Goal: Task Accomplishment & Management: Manage account settings

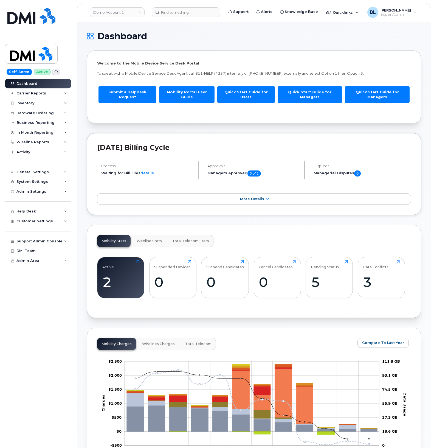
click at [117, 16] on link "Demo Account 1" at bounding box center [117, 12] width 55 height 10
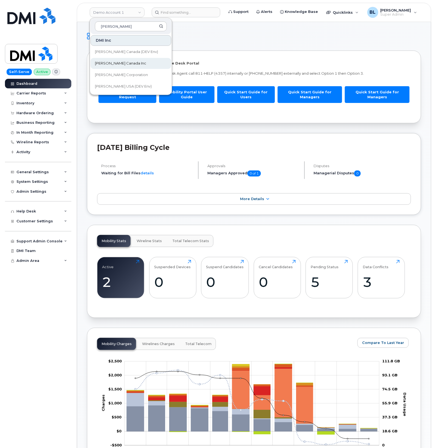
type input "kiewit"
click at [112, 65] on span "Kiewit Canada Inc" at bounding box center [120, 63] width 51 height 5
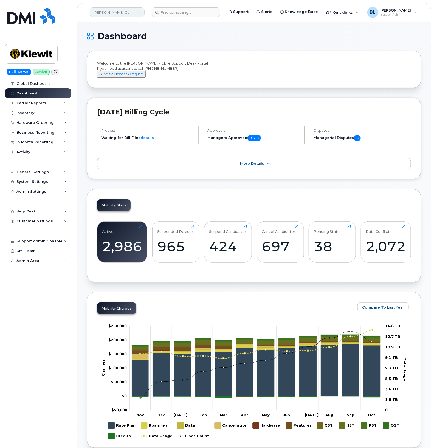
click at [124, 10] on link "[PERSON_NAME] Canada Inc" at bounding box center [117, 12] width 55 height 10
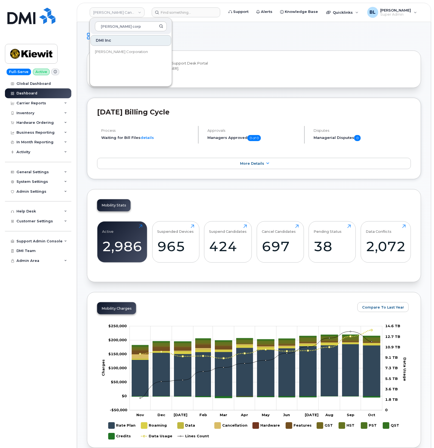
type input "kiewit corp"
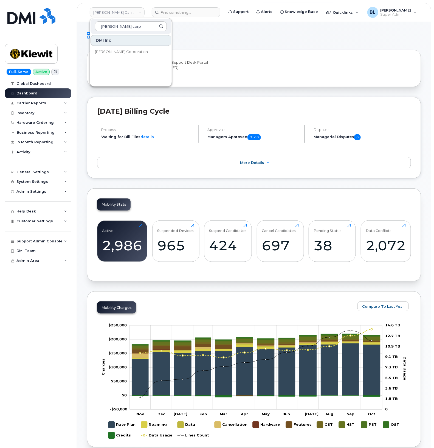
click at [286, 86] on div "Welcome to the Kiewit Mobile Support Desk Portal If you need assistance, call 8…" at bounding box center [254, 68] width 334 height 37
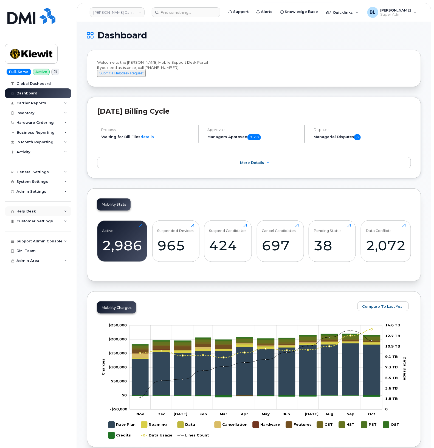
click at [55, 213] on div "Help Desk" at bounding box center [38, 211] width 66 height 10
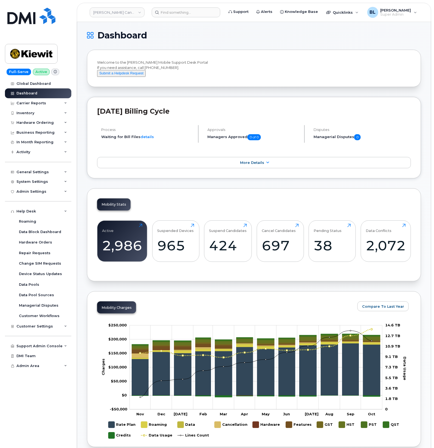
click at [50, 207] on div "Help Desk Roaming Data Block Dashboard Hardware Orders Repair Requests Change S…" at bounding box center [39, 258] width 68 height 125
click at [50, 208] on div "Help Desk Roaming Data Block Dashboard Hardware Orders Repair Requests Change S…" at bounding box center [39, 258] width 68 height 125
click at [48, 216] on div "Help Desk" at bounding box center [38, 211] width 66 height 10
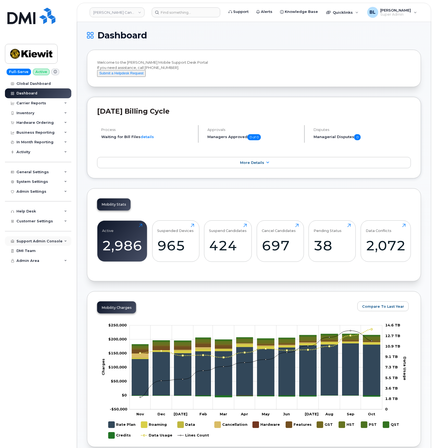
click at [62, 241] on div "Support Admin Console" at bounding box center [38, 241] width 66 height 10
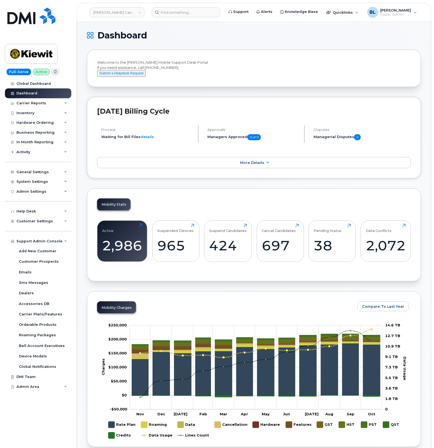
click at [58, 104] on div "Carrier Reports" at bounding box center [38, 103] width 66 height 10
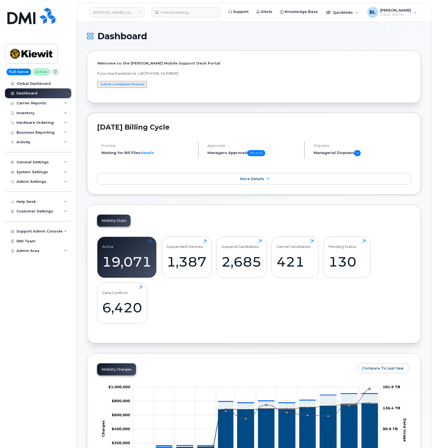
click at [44, 102] on div "Carrier Reports" at bounding box center [31, 103] width 30 height 4
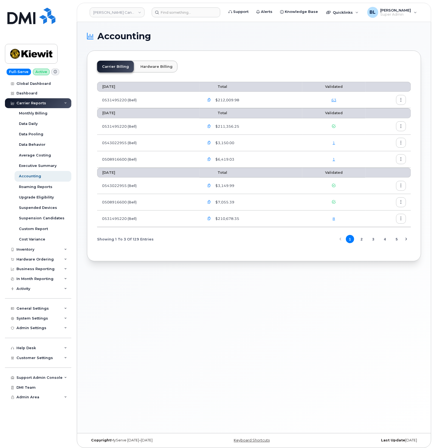
click at [334, 142] on link "1" at bounding box center [334, 143] width 2 height 4
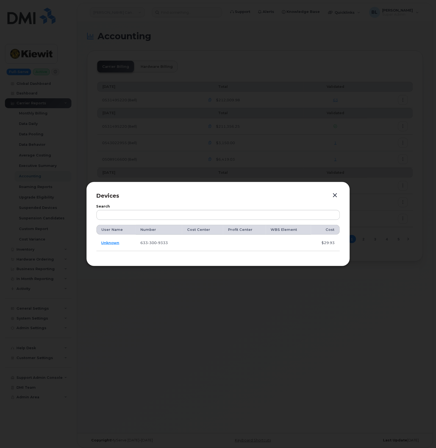
click at [154, 242] on span "300" at bounding box center [152, 243] width 9 height 4
copy span "633 300 9333"
click at [109, 151] on div at bounding box center [218, 224] width 436 height 448
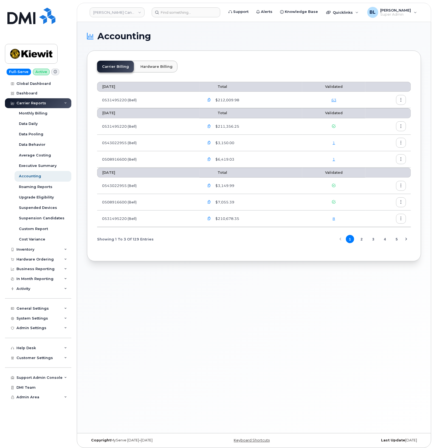
drag, startPoint x: 112, startPoint y: 172, endPoint x: 117, endPoint y: 172, distance: 4.7
click at [112, 172] on th "August 2025" at bounding box center [148, 173] width 102 height 10
click at [338, 161] on div "1" at bounding box center [334, 159] width 53 height 5
click at [334, 161] on link "1" at bounding box center [334, 159] width 2 height 4
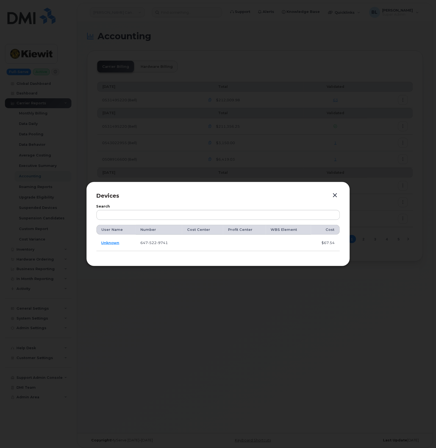
drag, startPoint x: 163, startPoint y: 153, endPoint x: 159, endPoint y: 154, distance: 3.6
click at [163, 153] on div at bounding box center [218, 224] width 436 height 448
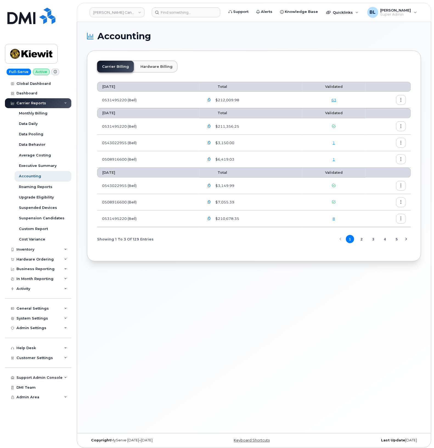
click at [139, 149] on td "0543022955 (Bell)" at bounding box center [148, 143] width 102 height 16
click at [126, 153] on td "0508916600 (Bell)" at bounding box center [148, 159] width 102 height 16
click at [29, 353] on div "Help Desk" at bounding box center [38, 348] width 66 height 10
click at [39, 351] on div "Help Desk" at bounding box center [38, 348] width 66 height 10
click at [37, 360] on span "Customer Settings" at bounding box center [34, 358] width 37 height 4
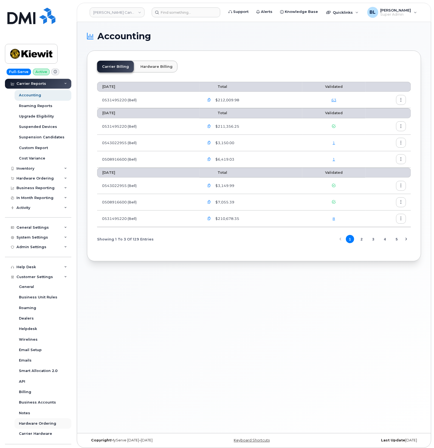
scroll to position [114, 0]
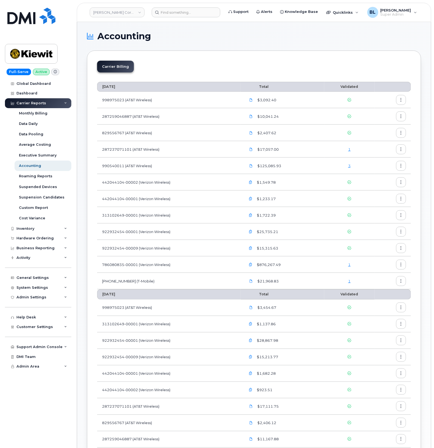
click at [350, 280] on link "1" at bounding box center [349, 281] width 2 height 4
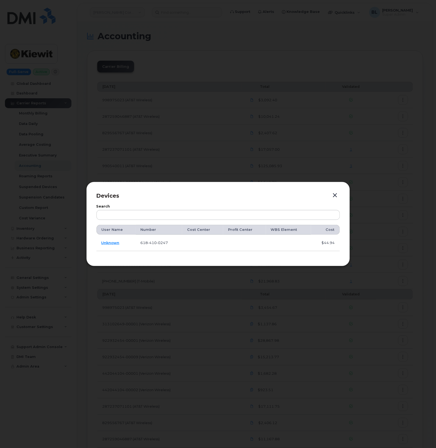
click at [315, 152] on div at bounding box center [218, 224] width 436 height 448
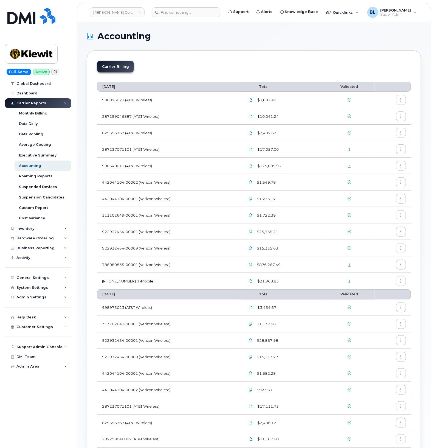
click at [349, 265] on link "1" at bounding box center [349, 264] width 2 height 4
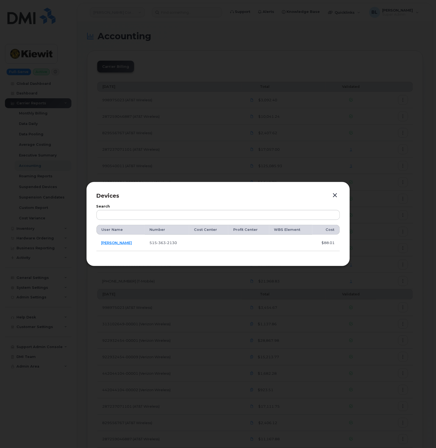
click at [157, 243] on span "363" at bounding box center [161, 243] width 9 height 4
copy span "[PHONE_NUMBER]"
click at [316, 159] on div at bounding box center [218, 224] width 436 height 448
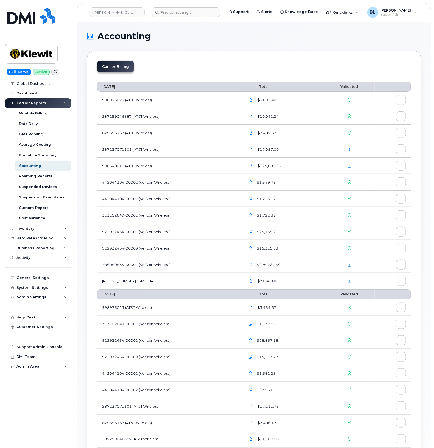
click at [348, 163] on div "3" at bounding box center [349, 165] width 41 height 5
click at [348, 167] on div "3" at bounding box center [349, 165] width 41 height 5
click at [349, 166] on link "3" at bounding box center [349, 166] width 2 height 4
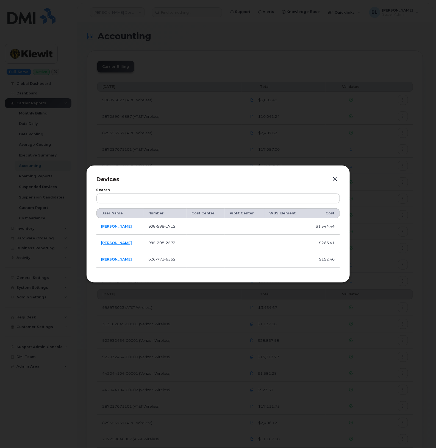
click at [157, 227] on span "588" at bounding box center [160, 226] width 9 height 4
copy span "908 588 1712"
click at [156, 241] on span "208" at bounding box center [160, 243] width 9 height 4
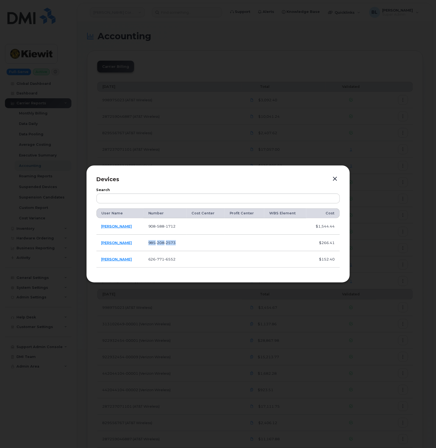
copy span "985 208 2573"
click at [156, 257] on span "771" at bounding box center [160, 259] width 9 height 4
copy span "626 771 6552"
click at [339, 181] on p "Devices" at bounding box center [217, 179] width 243 height 8
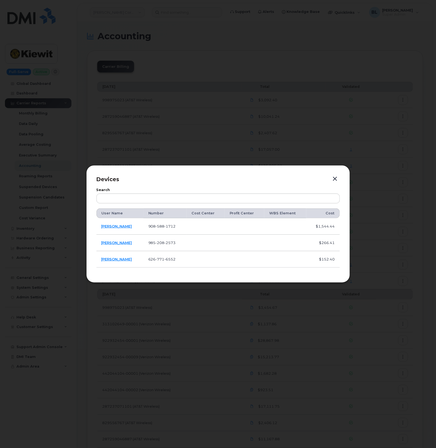
click at [333, 179] on button "button" at bounding box center [335, 179] width 8 height 8
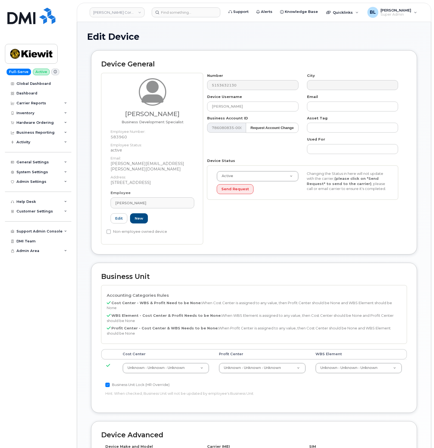
select select "29584743"
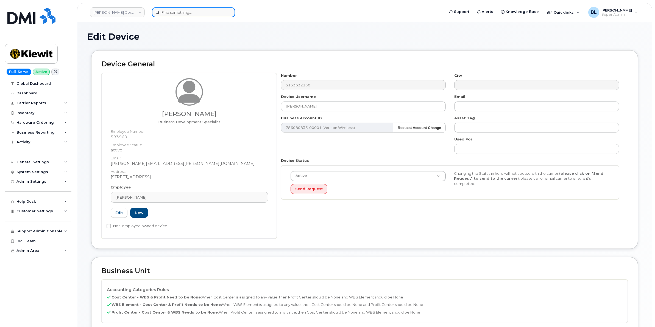
click at [209, 14] on input at bounding box center [193, 12] width 83 height 10
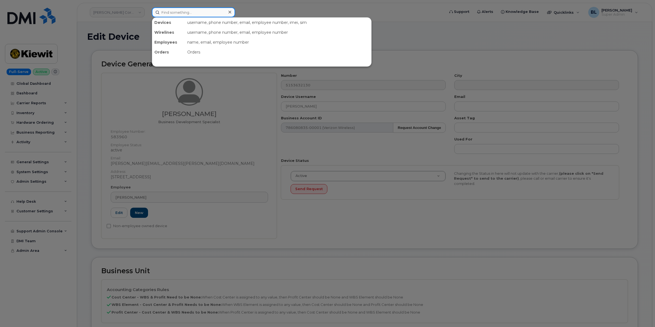
paste input "5153632130"
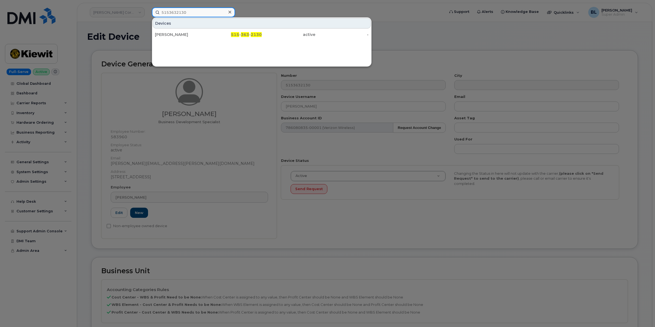
type input "5153632130"
drag, startPoint x: 220, startPoint y: 33, endPoint x: 216, endPoint y: 26, distance: 8.7
click at [221, 36] on div "515 - 363 - 2130" at bounding box center [235, 34] width 54 height 5
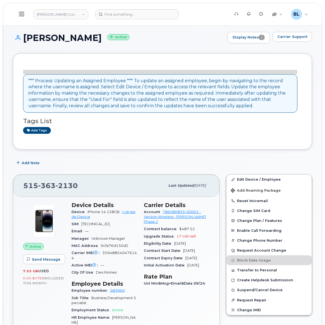
click at [171, 48] on div "DAVID GARCIA Active Display Notes 1 Carrier Support" at bounding box center [162, 42] width 299 height 21
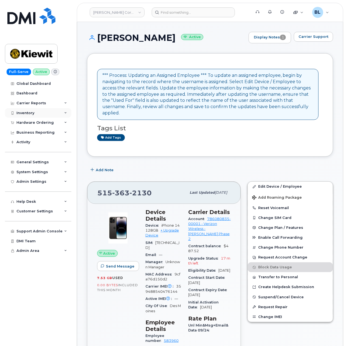
click at [55, 117] on div "Inventory" at bounding box center [38, 113] width 66 height 10
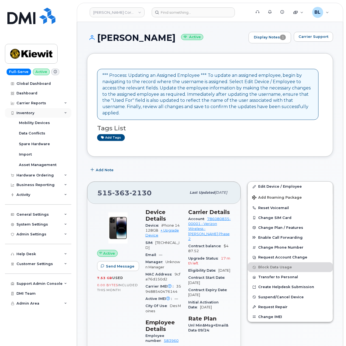
click at [57, 112] on div "Inventory" at bounding box center [38, 113] width 66 height 10
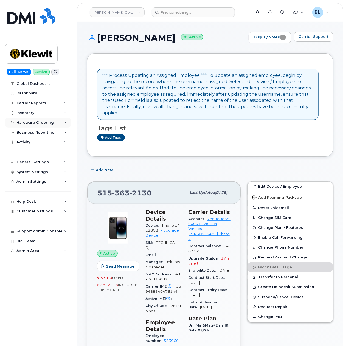
click at [52, 119] on div "Hardware Ordering" at bounding box center [38, 123] width 66 height 10
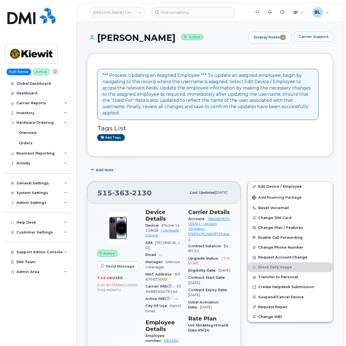
click at [132, 189] on div "515 363 2130" at bounding box center [141, 193] width 89 height 12
copy span "515 363 2130"
click at [101, 35] on h1 "DAVID GARCIA Active" at bounding box center [166, 38] width 159 height 10
drag, startPoint x: 98, startPoint y: 36, endPoint x: 166, endPoint y: 40, distance: 67.9
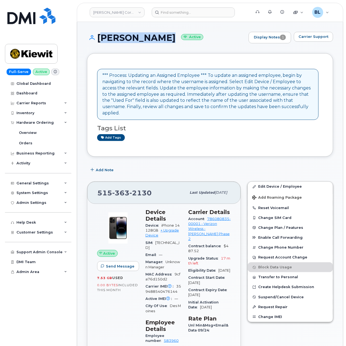
click at [166, 40] on h1 "DAVID GARCIA Active" at bounding box center [166, 38] width 159 height 10
copy h1 "DAVID GARCIA"
click at [316, 32] on button "Carrier Support" at bounding box center [313, 37] width 39 height 10
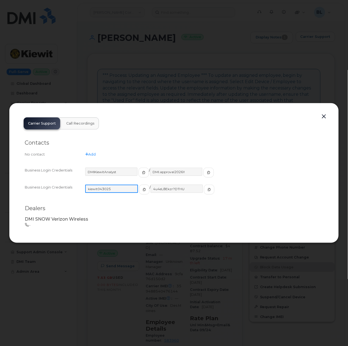
drag, startPoint x: 121, startPoint y: 189, endPoint x: 87, endPoint y: 189, distance: 34.0
click at [87, 189] on input "kiewit043025" at bounding box center [111, 189] width 53 height 8
drag, startPoint x: 180, startPoint y: 189, endPoint x: 147, endPoint y: 189, distance: 33.5
click at [150, 189] on input "4u4eL8Ekzr?DTHU" at bounding box center [176, 189] width 53 height 8
click at [321, 115] on button "button" at bounding box center [324, 117] width 8 height 8
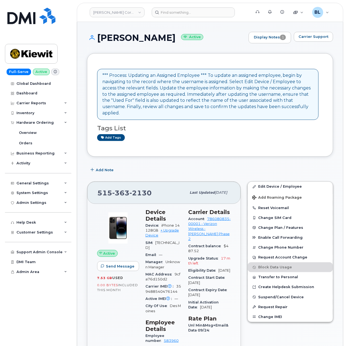
click at [128, 195] on span "363" at bounding box center [120, 193] width 17 height 8
copy span "515 363 2130"
drag, startPoint x: 97, startPoint y: 37, endPoint x: 165, endPoint y: 36, distance: 67.6
click at [165, 36] on h1 "DAVID GARCIA Active" at bounding box center [166, 38] width 159 height 10
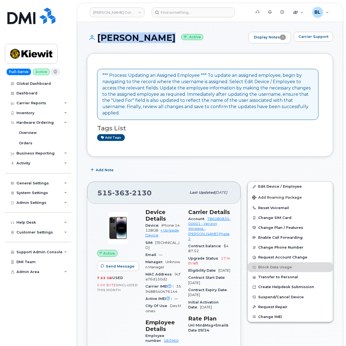
copy h1 "DAVID GARCIA"
click at [258, 136] on div "Add tags" at bounding box center [208, 137] width 222 height 7
drag, startPoint x: 228, startPoint y: 152, endPoint x: 207, endPoint y: 76, distance: 79.1
click at [228, 152] on div "*** Process: Updating an Assigned Employee *** To update an assigned employee, …" at bounding box center [210, 105] width 246 height 104
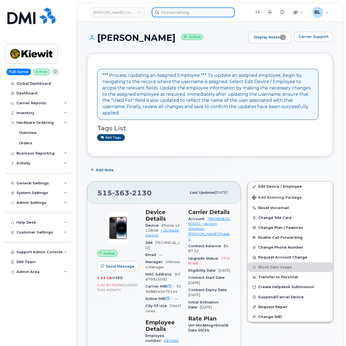
click at [195, 8] on input at bounding box center [193, 12] width 83 height 10
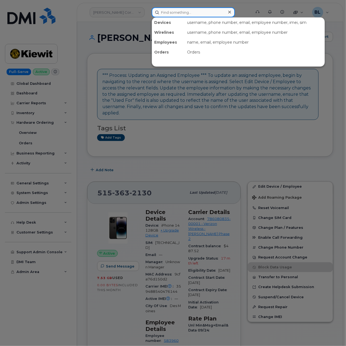
paste input "9085881712"
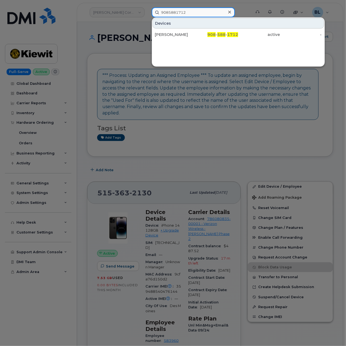
click at [194, 8] on input "9085881712" at bounding box center [193, 12] width 83 height 10
paste input "852082573"
click at [189, 5] on div at bounding box center [173, 173] width 346 height 346
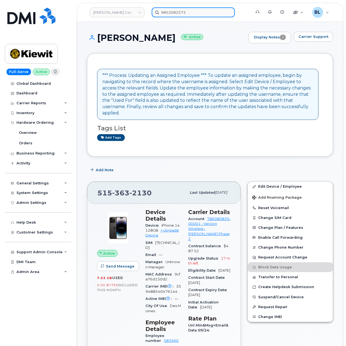
click at [188, 10] on input "9852082573" at bounding box center [193, 12] width 83 height 10
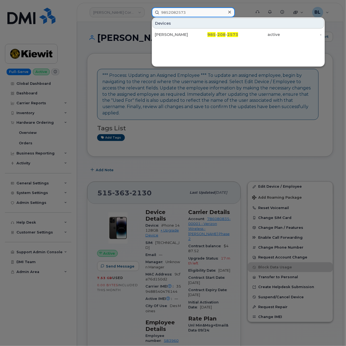
click at [188, 10] on input "9852082573" at bounding box center [193, 12] width 83 height 10
paste input "6267716552"
click at [220, 158] on div at bounding box center [173, 173] width 346 height 346
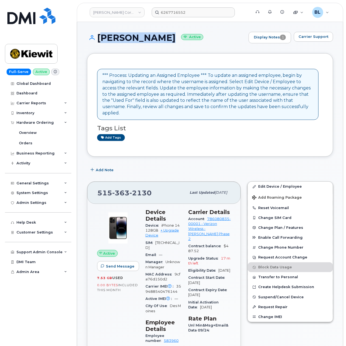
drag, startPoint x: 98, startPoint y: 35, endPoint x: 163, endPoint y: 38, distance: 64.9
click at [163, 38] on h1 "DAVID GARCIA Active" at bounding box center [166, 38] width 159 height 10
copy h1 "[PERSON_NAME]"
drag, startPoint x: 155, startPoint y: 50, endPoint x: 138, endPoint y: 46, distance: 18.1
click at [155, 50] on div "DAVID GARCIA Active Display Notes 1 Carrier Support" at bounding box center [210, 42] width 246 height 21
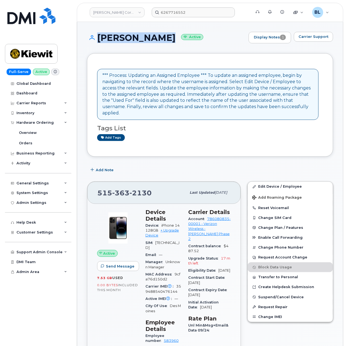
drag, startPoint x: 95, startPoint y: 36, endPoint x: 166, endPoint y: 33, distance: 71.2
click at [166, 33] on h1 "DAVID GARCIA Active" at bounding box center [166, 38] width 159 height 10
copy h1 "[PERSON_NAME]"
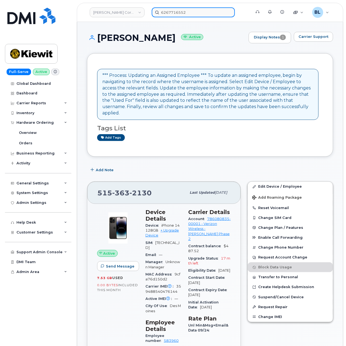
click at [147, 7] on div "6267716552" at bounding box center [199, 12] width 105 height 10
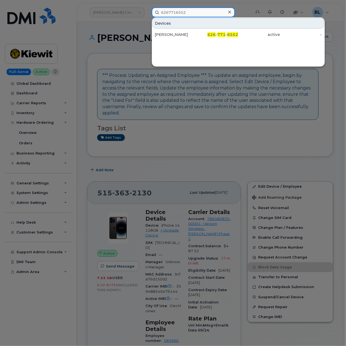
paste input "[PERSON_NAME]"
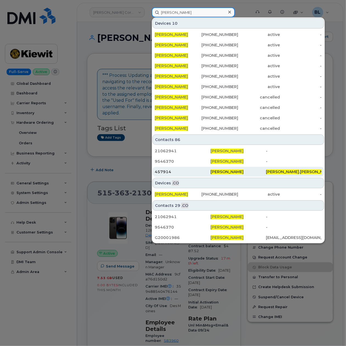
type input "[PERSON_NAME]"
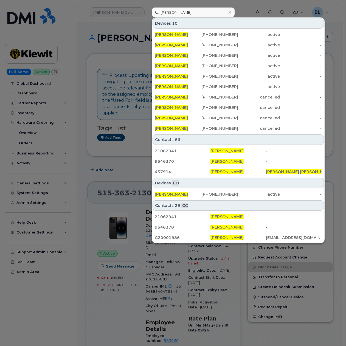
click at [125, 173] on div at bounding box center [173, 173] width 346 height 346
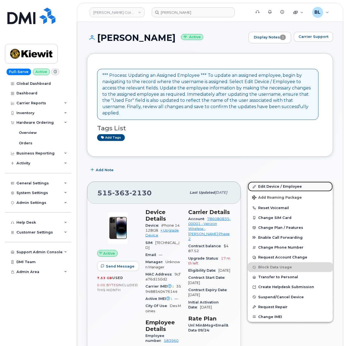
click at [286, 187] on link "Edit Device / Employee" at bounding box center [290, 187] width 85 height 10
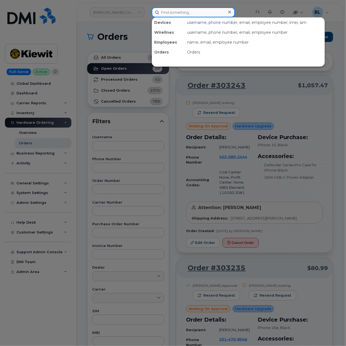
click at [180, 9] on input at bounding box center [193, 12] width 83 height 10
drag, startPoint x: 133, startPoint y: 121, endPoint x: 130, endPoint y: 119, distance: 4.2
click at [133, 121] on div at bounding box center [173, 173] width 346 height 346
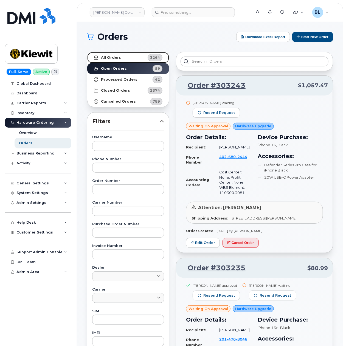
click at [126, 60] on link "All Orders 3264" at bounding box center [128, 57] width 82 height 11
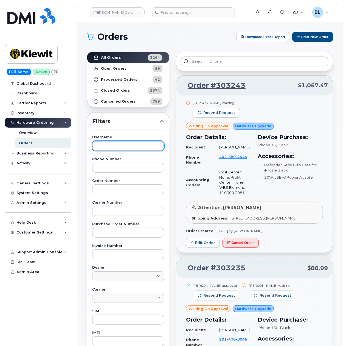
click at [111, 142] on input "text" at bounding box center [128, 146] width 72 height 10
paste input "DAVID GARCIA"
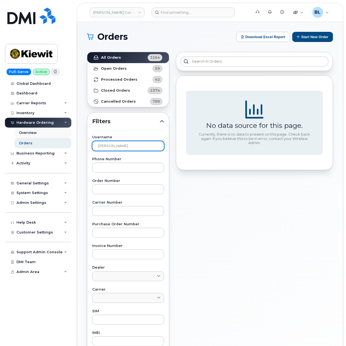
drag, startPoint x: 124, startPoint y: 144, endPoint x: 23, endPoint y: 135, distance: 102.3
click at [77, 138] on div "Kiewit Corporation Support Alerts Knowledge Base Quicklinks Suspend / Cancel De…" at bounding box center [210, 231] width 266 height 419
paste input "Peter Ginez"
type input "Peter Ginez"
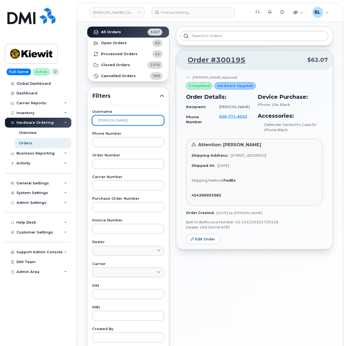
scroll to position [15, 0]
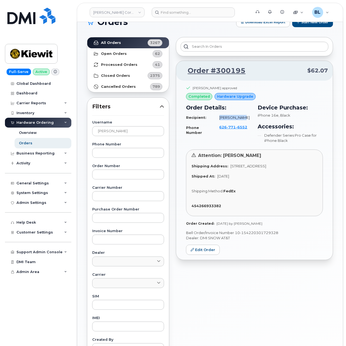
drag, startPoint x: 220, startPoint y: 117, endPoint x: 244, endPoint y: 118, distance: 23.9
click at [244, 118] on td "PETER GINEZ" at bounding box center [233, 118] width 37 height 10
copy td "PETER GINEZ"
drag, startPoint x: 143, startPoint y: 135, endPoint x: 3, endPoint y: 106, distance: 143.3
click at [77, 104] on div "Kiewit Corporation Support Alerts Knowledge Base Quicklinks Suspend / Cancel De…" at bounding box center [210, 216] width 266 height 419
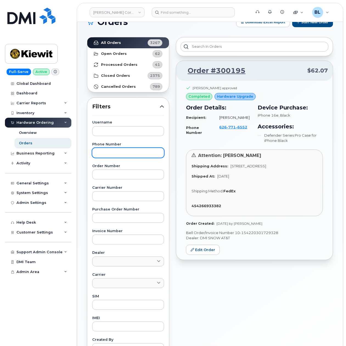
drag, startPoint x: 135, startPoint y: 147, endPoint x: 131, endPoint y: 151, distance: 5.4
click at [133, 150] on div "Phone Number" at bounding box center [128, 150] width 72 height 15
click at [131, 151] on input "text" at bounding box center [128, 153] width 72 height 10
paste input "6184100247"
type input "6184100247"
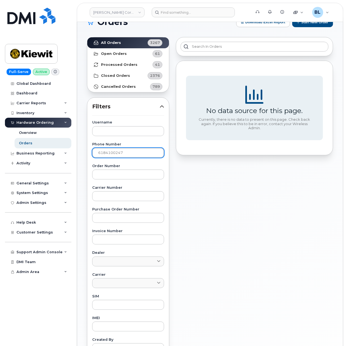
drag, startPoint x: 135, startPoint y: 154, endPoint x: 10, endPoint y: 139, distance: 126.1
click at [77, 139] on div "Kiewit Corporation Support Alerts Knowledge Base Quicklinks Suspend / Cancel De…" at bounding box center [210, 216] width 266 height 419
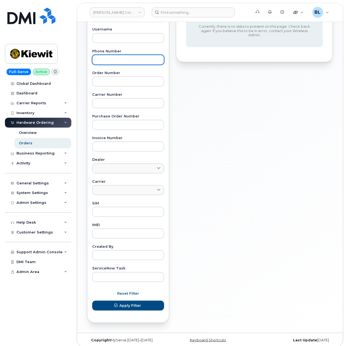
scroll to position [113, 0]
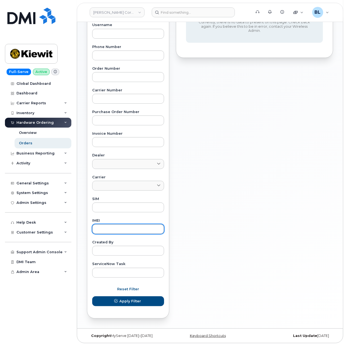
click at [120, 231] on input "text" at bounding box center [128, 229] width 72 height 10
paste input "352641357115216"
click at [92, 297] on button "Apply Filter" at bounding box center [128, 302] width 72 height 10
drag, startPoint x: 150, startPoint y: 230, endPoint x: -28, endPoint y: 217, distance: 178.4
click at [0, 217] on html "Kiewit Corporation Support Alerts Knowledge Base Quicklinks Suspend / Cancel De…" at bounding box center [173, 117] width 346 height 459
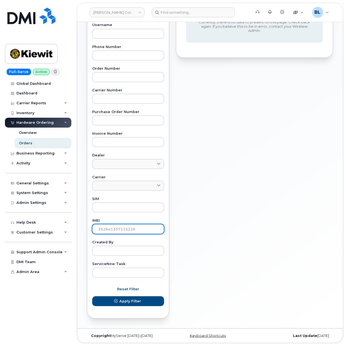
paste input "8424174454058"
type input "358424174454058"
click at [92, 297] on button "Apply Filter" at bounding box center [128, 302] width 72 height 10
drag, startPoint x: 151, startPoint y: 228, endPoint x: -5, endPoint y: 222, distance: 156.6
click at [0, 222] on html "Kiewit Corporation Support Alerts Knowledge Base Quicklinks Suspend / Cancel De…" at bounding box center [173, 117] width 346 height 459
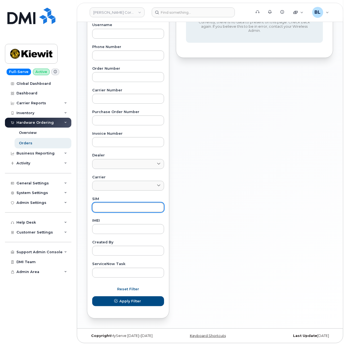
click at [109, 205] on input "text" at bounding box center [128, 208] width 72 height 10
paste input "89012807331942755763"
type input "89012807331942755763"
click at [92, 297] on button "Apply Filter" at bounding box center [128, 302] width 72 height 10
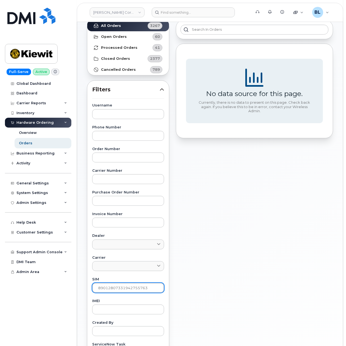
scroll to position [0, 0]
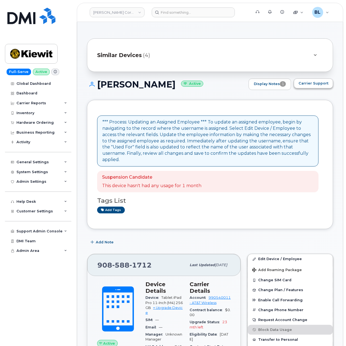
drag, startPoint x: 321, startPoint y: 74, endPoint x: 321, endPoint y: 80, distance: 6.3
click at [321, 80] on button "Carrier Support" at bounding box center [313, 84] width 39 height 10
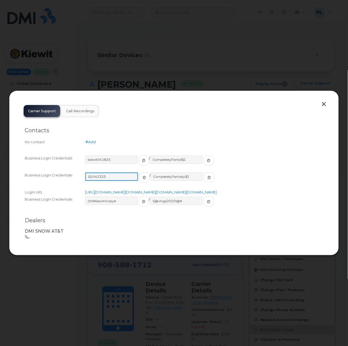
drag, startPoint x: 118, startPoint y: 171, endPoint x: 111, endPoint y: 171, distance: 6.9
click at [111, 173] on input "SD042325" at bounding box center [111, 177] width 53 height 8
drag, startPoint x: 122, startPoint y: 154, endPoint x: 88, endPoint y: 153, distance: 34.1
click at [88, 156] on input "kiewit041825" at bounding box center [111, 160] width 53 height 8
drag, startPoint x: 186, startPoint y: 154, endPoint x: 148, endPoint y: 152, distance: 38.2
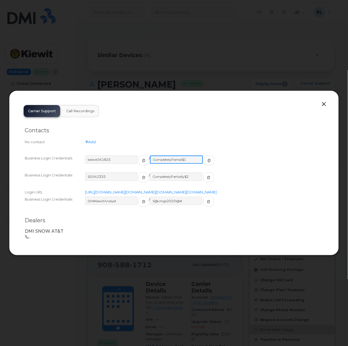
click at [150, 156] on input "CompletelyPartial$1" at bounding box center [176, 160] width 53 height 8
drag, startPoint x: 321, startPoint y: 97, endPoint x: 320, endPoint y: 100, distance: 2.9
click at [321, 100] on button "button" at bounding box center [324, 104] width 8 height 8
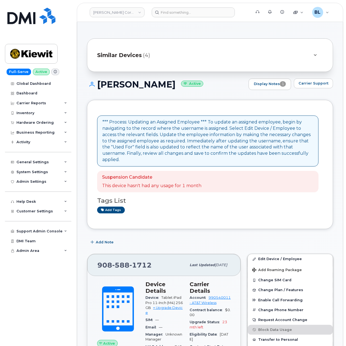
click at [127, 273] on div "908 588 1712 Last updated Oct 12, 2025" at bounding box center [163, 265] width 153 height 22
click at [126, 265] on span "588" at bounding box center [120, 265] width 17 height 8
copy span "908 588 1712"
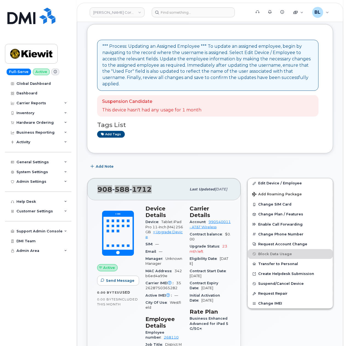
scroll to position [98, 0]
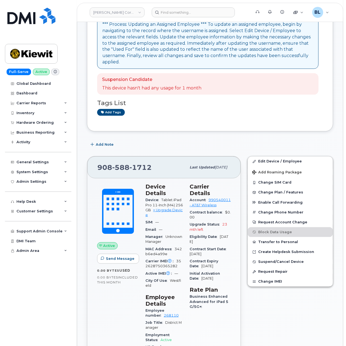
click at [280, 164] on link "Edit Device / Employee" at bounding box center [290, 162] width 85 height 10
click at [219, 143] on div "Add Note" at bounding box center [210, 145] width 246 height 10
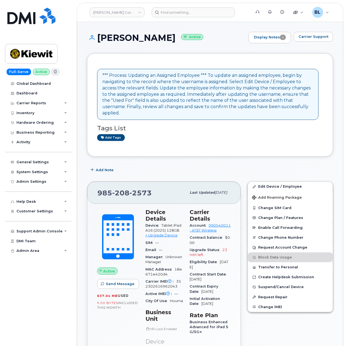
click at [124, 198] on div "985 208 2573" at bounding box center [141, 193] width 89 height 12
click at [124, 197] on span "208" at bounding box center [120, 193] width 17 height 8
click at [128, 194] on span "208" at bounding box center [120, 193] width 17 height 8
copy span "985 208 2573"
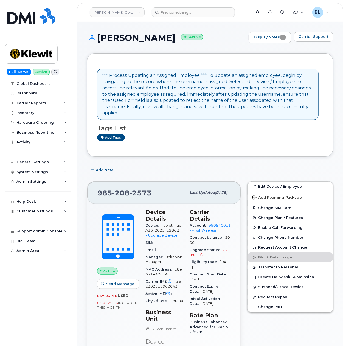
click at [256, 166] on div "Add Note" at bounding box center [210, 170] width 246 height 10
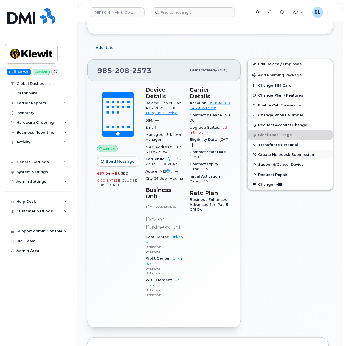
scroll to position [98, 0]
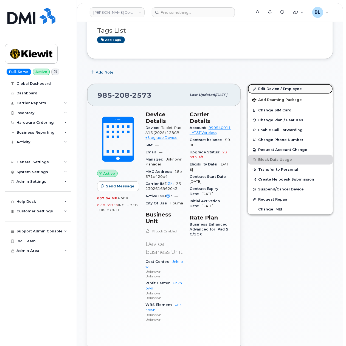
drag, startPoint x: 287, startPoint y: 90, endPoint x: 297, endPoint y: 94, distance: 10.8
click at [287, 90] on link "Edit Device / Employee" at bounding box center [290, 89] width 85 height 10
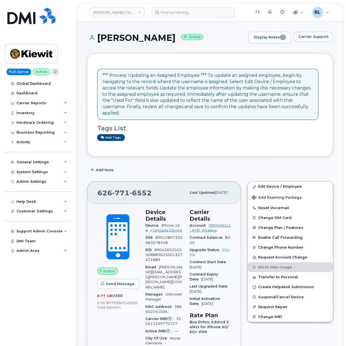
click at [121, 191] on span "771" at bounding box center [120, 193] width 17 height 8
copy span "[PHONE_NUMBER]"
drag, startPoint x: 272, startPoint y: 186, endPoint x: 264, endPoint y: 179, distance: 10.6
click at [272, 186] on link "Edit Device / Employee" at bounding box center [290, 187] width 85 height 10
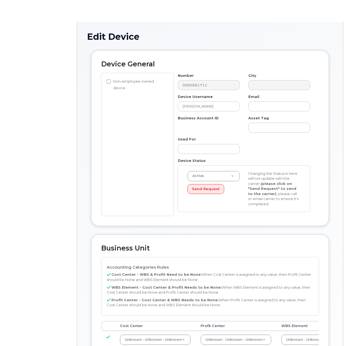
select select "29584743"
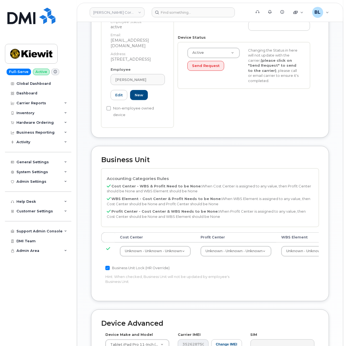
scroll to position [195, 0]
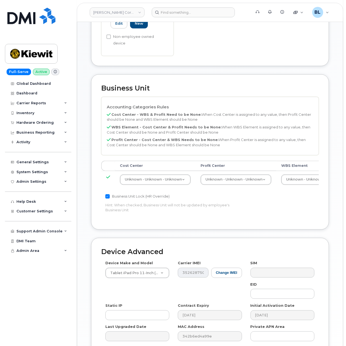
click at [301, 174] on td "Unknown - Unknown - Unknown 29584744" at bounding box center [316, 179] width 81 height 17
click at [302, 176] on td "Unknown - Unknown - Unknown 29584744" at bounding box center [316, 179] width 81 height 17
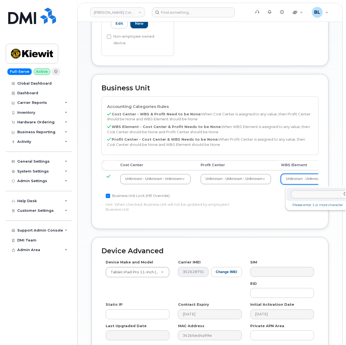
scroll to position [195, 7]
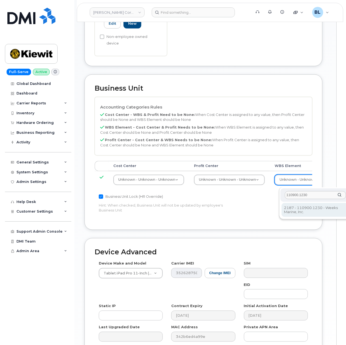
type input "110900.1230"
type input "33476239"
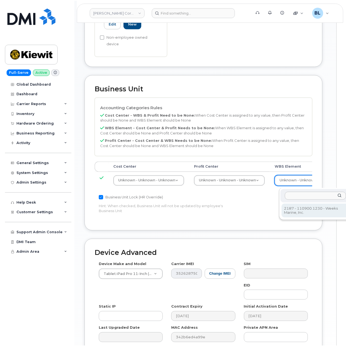
scroll to position [195, 0]
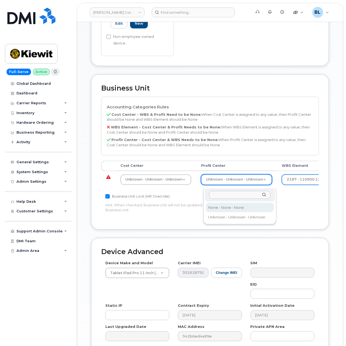
select select "29629357"
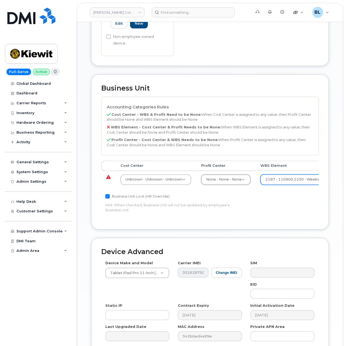
drag, startPoint x: 145, startPoint y: 178, endPoint x: 148, endPoint y: 180, distance: 3.9
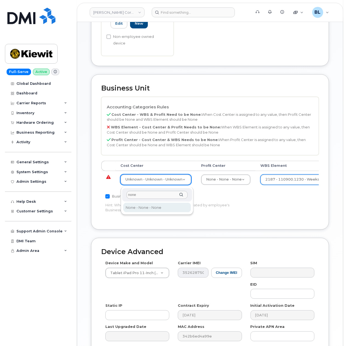
type input "none"
type input "29629358"
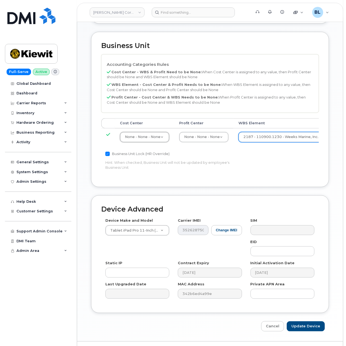
scroll to position [255, 0]
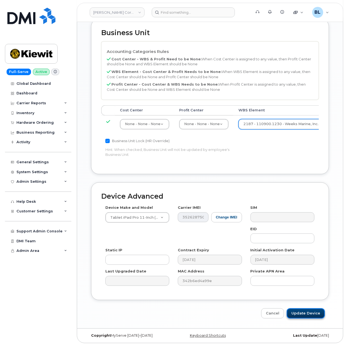
click at [307, 316] on input "Update Device" at bounding box center [306, 314] width 38 height 10
type input "Saving..."
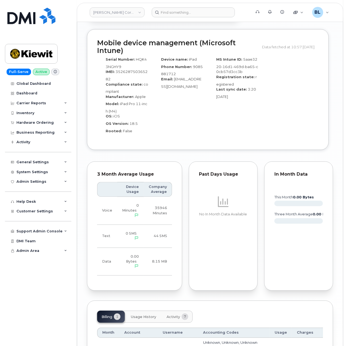
scroll to position [658, 0]
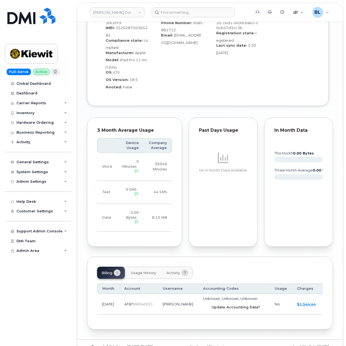
drag, startPoint x: 220, startPoint y: 296, endPoint x: 215, endPoint y: 35, distance: 260.3
click at [220, 305] on span "Update Accounting Data?" at bounding box center [236, 307] width 49 height 5
click at [191, 9] on input at bounding box center [193, 12] width 83 height 10
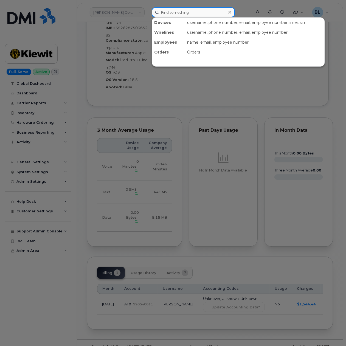
paste input "6184100247"
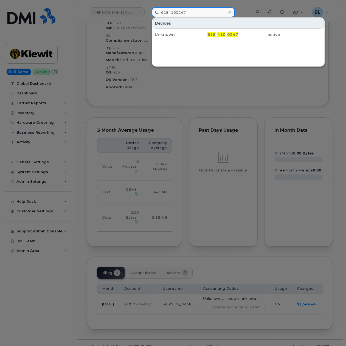
type input "6184100247"
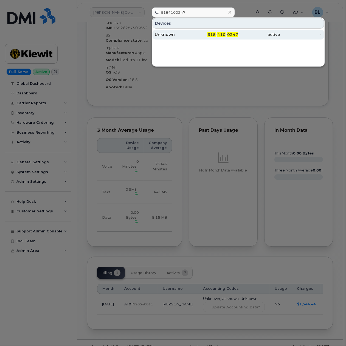
click at [227, 38] on div "618 - 410 - 0247" at bounding box center [218, 35] width 42 height 10
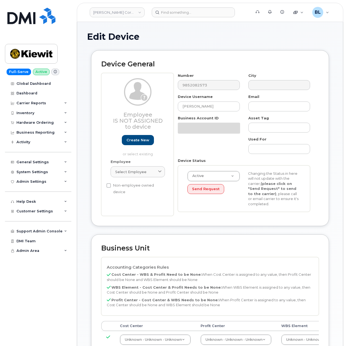
select select "29584743"
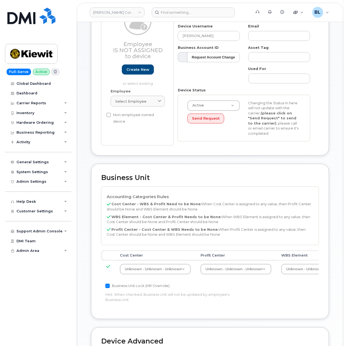
scroll to position [98, 0]
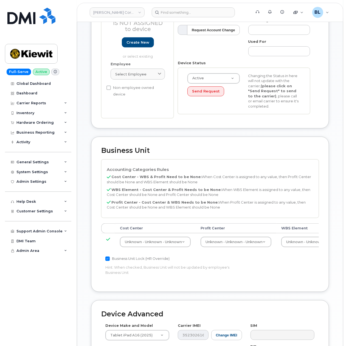
click at [301, 231] on th "WBS Element" at bounding box center [316, 228] width 81 height 10
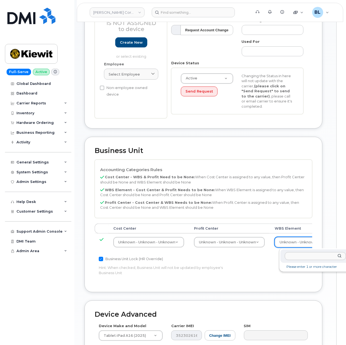
type input "108025.1651"
type input "33790925"
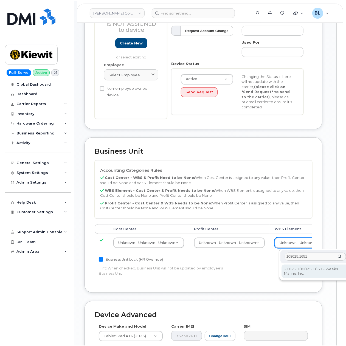
scroll to position [98, 0]
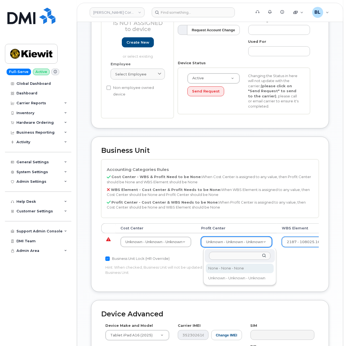
select select "29629357"
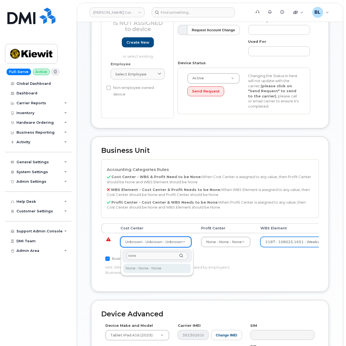
type input "none"
type input "29629358"
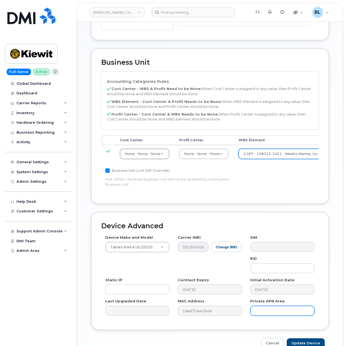
scroll to position [219, 0]
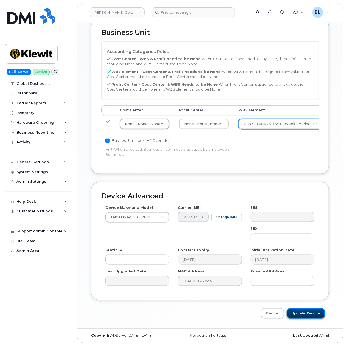
click at [309, 311] on input "Update Device" at bounding box center [306, 314] width 38 height 10
type input "Saving..."
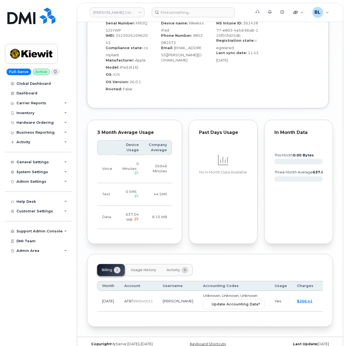
scroll to position [470, 0]
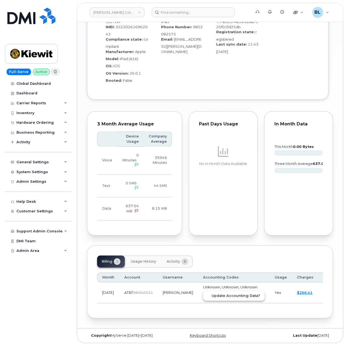
click at [222, 296] on span "Update Accounting Data?" at bounding box center [236, 296] width 49 height 5
click at [174, 16] on input at bounding box center [193, 12] width 83 height 10
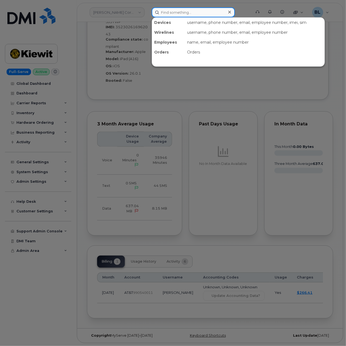
paste input "9085881664"
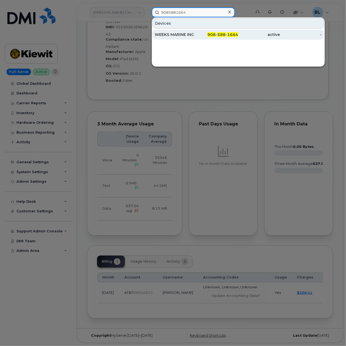
type input "9085881664"
click at [205, 36] on div "908 - 588 - 1664" at bounding box center [218, 34] width 42 height 5
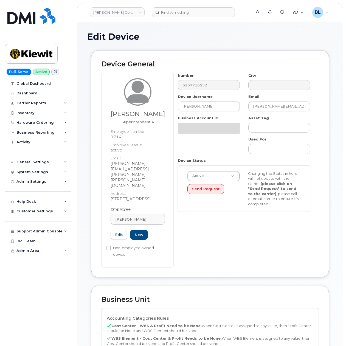
select select "29584743"
drag, startPoint x: 208, startPoint y: 85, endPoint x: 143, endPoint y: 63, distance: 68.8
click at [143, 63] on h2 "Device General" at bounding box center [210, 64] width 218 height 8
drag, startPoint x: 121, startPoint y: 111, endPoint x: 155, endPoint y: 115, distance: 34.8
click at [155, 115] on h3 "[PERSON_NAME]" at bounding box center [138, 114] width 54 height 7
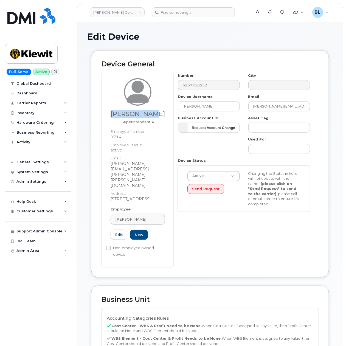
copy h3 "[PERSON_NAME]"
click at [202, 47] on div "Edit Device" at bounding box center [210, 41] width 246 height 18
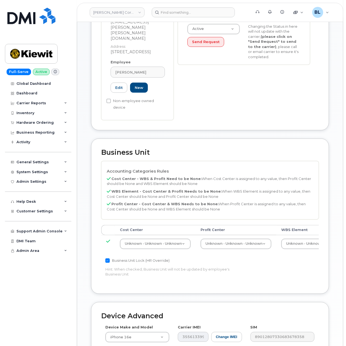
scroll to position [195, 0]
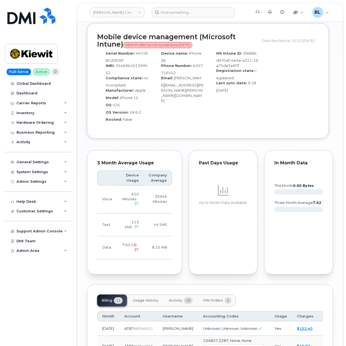
scroll to position [683, 0]
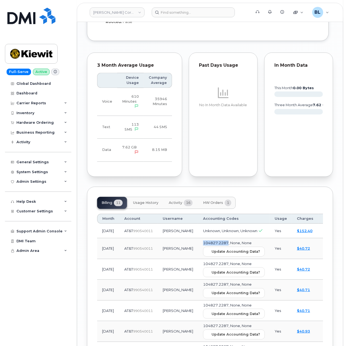
drag, startPoint x: 183, startPoint y: 226, endPoint x: 208, endPoint y: 226, distance: 25.5
click at [208, 238] on td "104827.2287, None, None Update Accounting Data?" at bounding box center [234, 248] width 72 height 21
copy span "104827.2287"
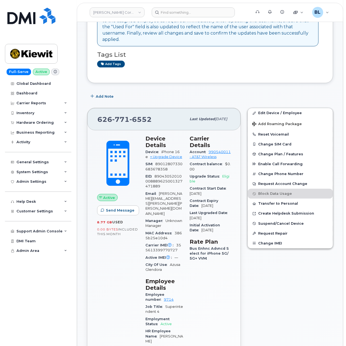
scroll to position [0, 0]
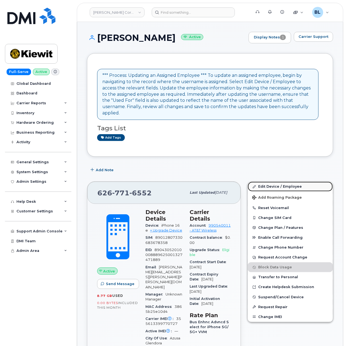
click at [285, 188] on link "Edit Device / Employee" at bounding box center [290, 187] width 85 height 10
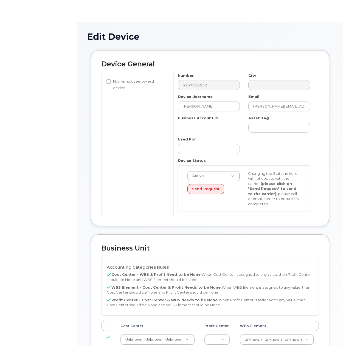
select select "29584743"
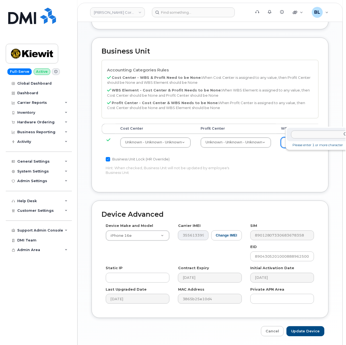
scroll to position [248, 7]
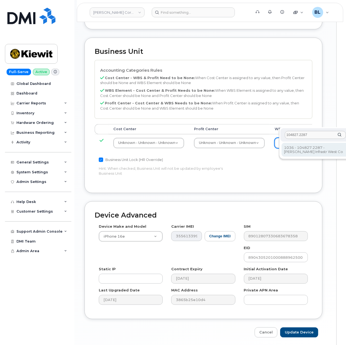
type input "104827.2287"
type input "29918093"
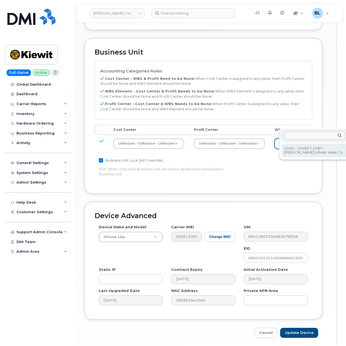
scroll to position [248, 0]
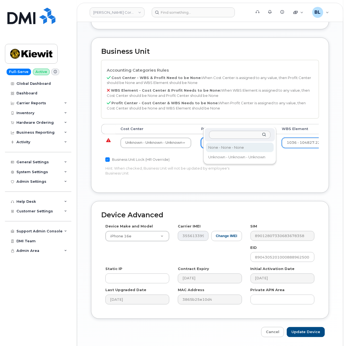
select select "29629357"
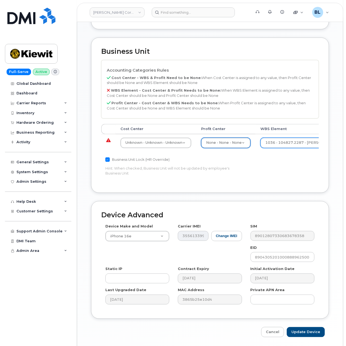
click at [140, 134] on td "Unknown - Unknown - Unknown 29584742" at bounding box center [156, 142] width 81 height 17
drag, startPoint x: 145, startPoint y: 121, endPoint x: 146, endPoint y: 124, distance: 3.6
type input "none"
type input "29629358"
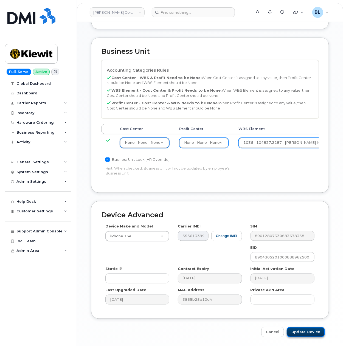
click at [314, 327] on input "Update Device" at bounding box center [306, 332] width 38 height 10
type input "Saving..."
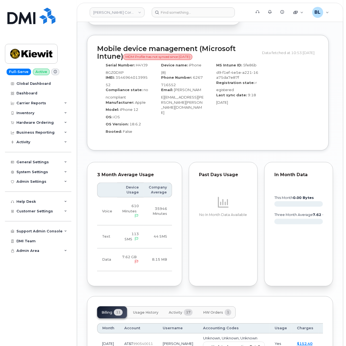
scroll to position [650, 0]
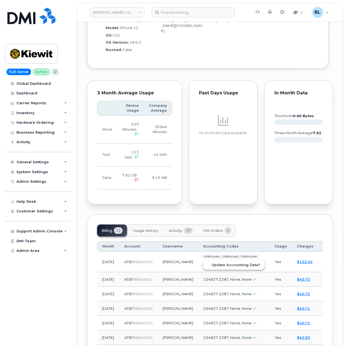
click at [219, 262] on span "Update Accounting Data?" at bounding box center [236, 264] width 49 height 5
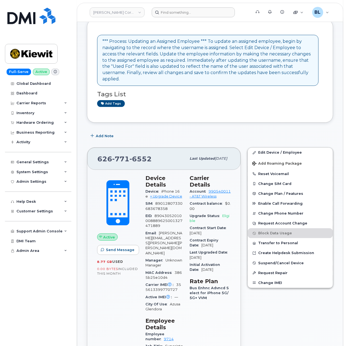
scroll to position [0, 0]
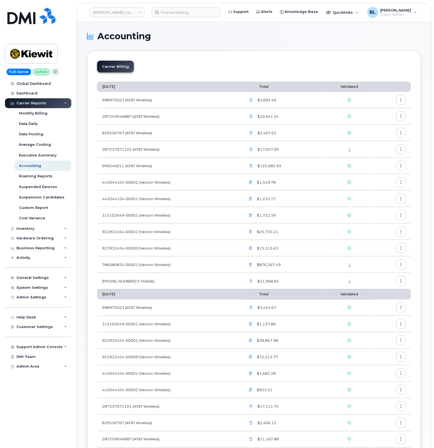
click at [350, 278] on td "1" at bounding box center [350, 281] width 51 height 16
click at [349, 282] on link "1" at bounding box center [349, 281] width 2 height 4
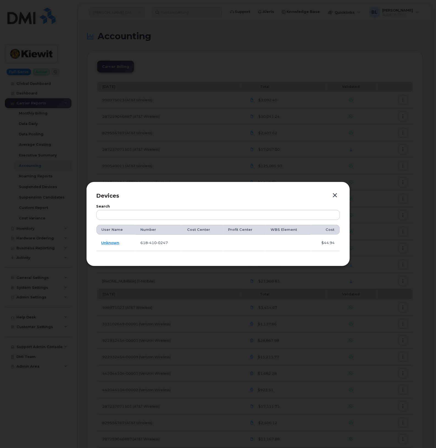
click at [155, 243] on span "410" at bounding box center [152, 243] width 9 height 4
copy span "[PHONE_NUMBER]"
drag, startPoint x: 319, startPoint y: 162, endPoint x: 325, endPoint y: 149, distance: 14.4
click at [319, 162] on div at bounding box center [218, 224] width 436 height 448
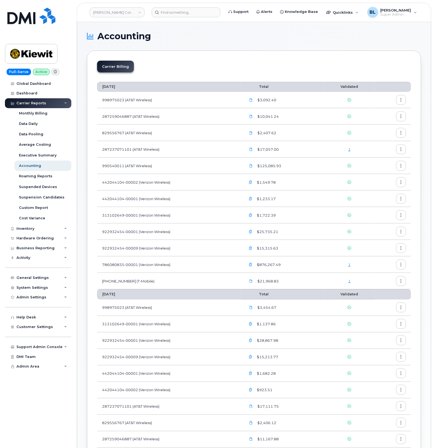
click at [350, 266] on link "1" at bounding box center [349, 264] width 2 height 4
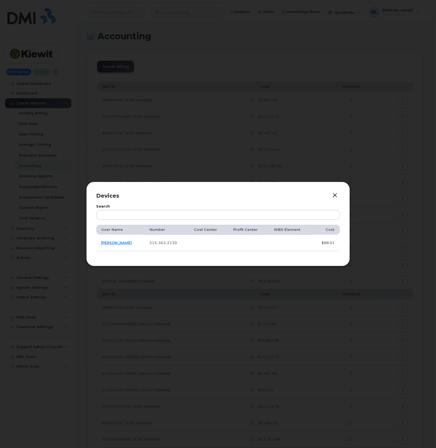
click at [159, 241] on span "363" at bounding box center [161, 243] width 9 height 4
copy span "[PHONE_NUMBER]"
drag, startPoint x: 129, startPoint y: 244, endPoint x: 100, endPoint y: 246, distance: 29.5
click at [100, 246] on td "[PERSON_NAME]" at bounding box center [120, 243] width 48 height 16
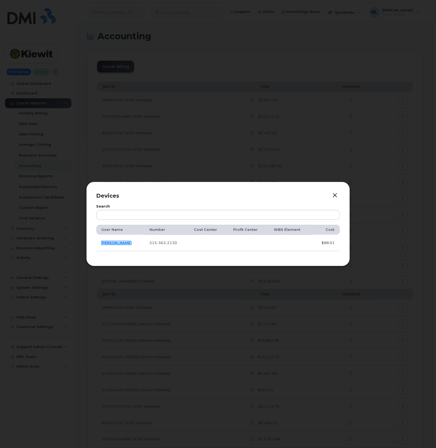
copy link "[PERSON_NAME]"
click at [323, 163] on div at bounding box center [218, 224] width 436 height 448
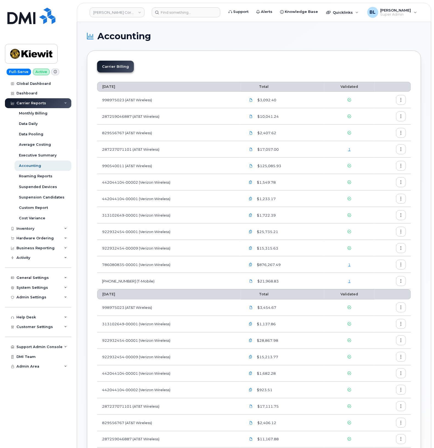
click at [353, 149] on div "1" at bounding box center [349, 149] width 41 height 5
click at [350, 153] on td "1" at bounding box center [350, 149] width 51 height 16
click at [350, 151] on link "1" at bounding box center [349, 149] width 2 height 4
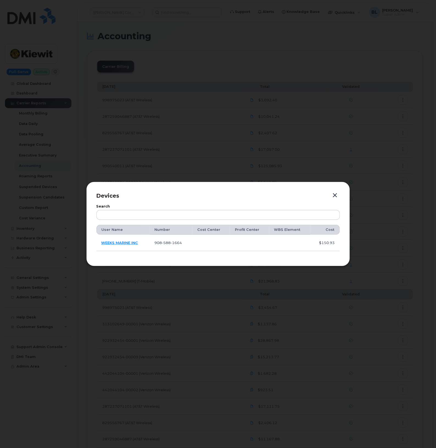
click at [165, 243] on span "588" at bounding box center [166, 243] width 9 height 4
copy span "[PHONE_NUMBER]"
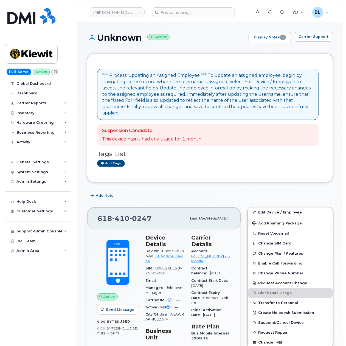
click at [118, 220] on span "410" at bounding box center [120, 218] width 17 height 8
copy span "618 410 0247"
click at [223, 164] on div "Add tags" at bounding box center [208, 163] width 222 height 7
click at [321, 38] on span "Carrier Support" at bounding box center [314, 36] width 30 height 5
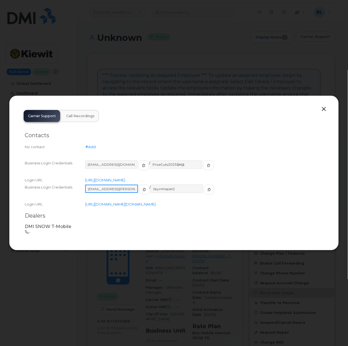
drag, startPoint x: 85, startPoint y: 183, endPoint x: 126, endPoint y: 183, distance: 41.2
click at [126, 185] on input "[EMAIL_ADDRESS][PERSON_NAME][DOMAIN_NAME]" at bounding box center [111, 189] width 53 height 8
drag, startPoint x: 147, startPoint y: 185, endPoint x: 171, endPoint y: 183, distance: 24.0
click at [171, 185] on input "Skyinthepie!2" at bounding box center [176, 189] width 53 height 8
click at [247, 58] on div at bounding box center [174, 173] width 348 height 346
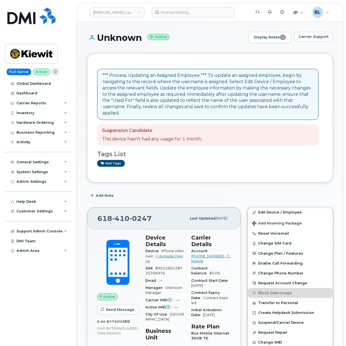
click at [152, 220] on div "618 410 0247" at bounding box center [141, 219] width 89 height 12
click at [124, 215] on span "410" at bounding box center [120, 218] width 17 height 8
copy span "618 410 0247"
drag, startPoint x: 219, startPoint y: 191, endPoint x: 230, endPoint y: 191, distance: 10.4
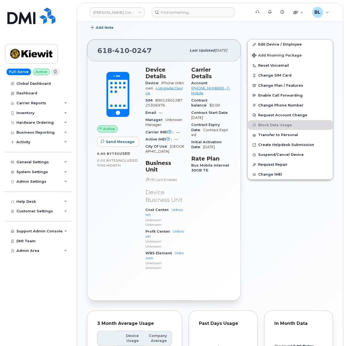
scroll to position [88, 0]
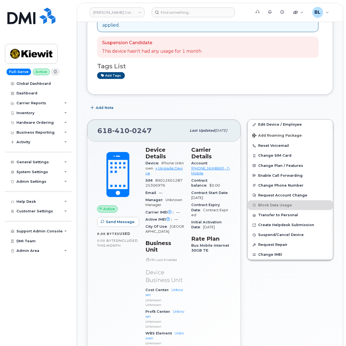
click at [163, 110] on div "Add Note" at bounding box center [210, 108] width 246 height 10
click at [127, 134] on span "410" at bounding box center [120, 131] width 17 height 8
copy span "618 410 0247"
drag, startPoint x: 289, startPoint y: 84, endPoint x: 205, endPoint y: 0, distance: 119.2
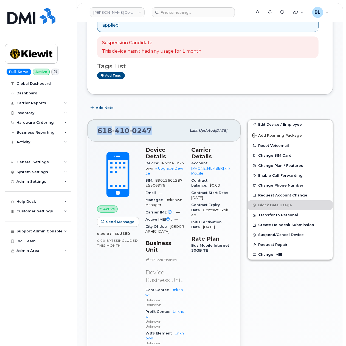
click at [289, 84] on div "*** Process: Updating an Assigned Employee *** To update an assigned employee, …" at bounding box center [210, 30] width 226 height 109
click at [130, 128] on span "0247" at bounding box center [141, 131] width 22 height 8
copy span "618 410 0247"
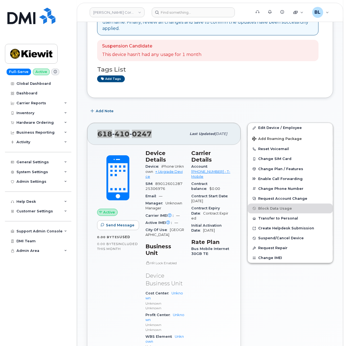
scroll to position [98, 0]
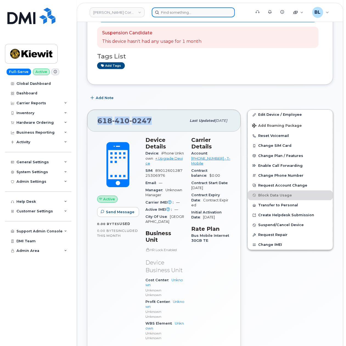
click at [199, 13] on input at bounding box center [193, 12] width 83 height 10
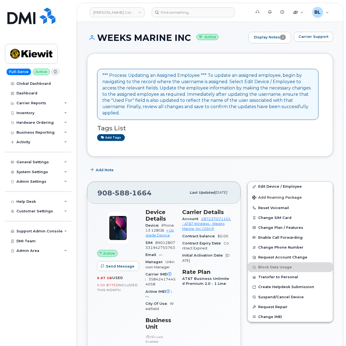
click at [131, 192] on span "1664" at bounding box center [141, 193] width 22 height 8
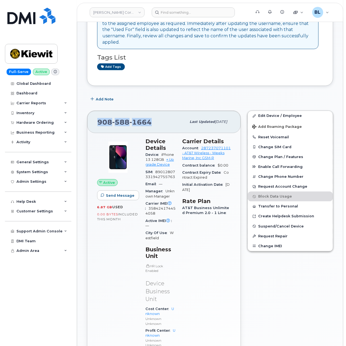
scroll to position [67, 0]
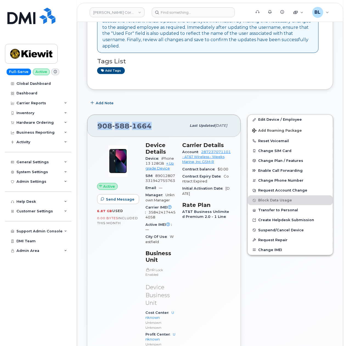
click at [142, 133] on div "[PHONE_NUMBER] Last updated [DATE]" at bounding box center [163, 126] width 153 height 22
click at [126, 128] on span "588" at bounding box center [120, 126] width 17 height 8
copy span "[PHONE_NUMBER]"
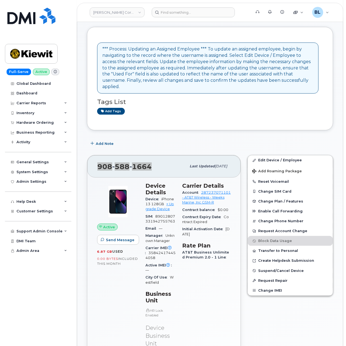
scroll to position [0, 0]
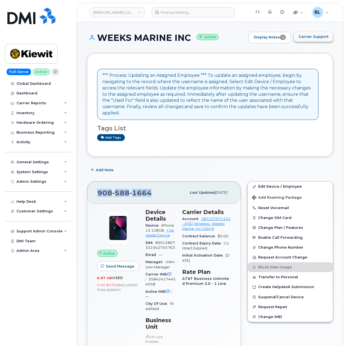
click at [319, 32] on button "Carrier Support" at bounding box center [313, 37] width 39 height 10
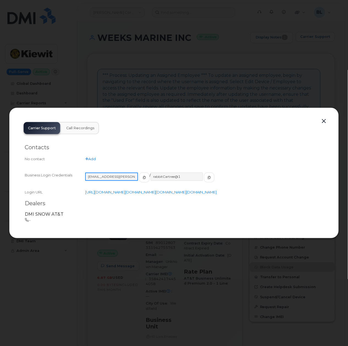
drag, startPoint x: 128, startPoint y: 171, endPoint x: 87, endPoint y: 172, distance: 41.2
click at [87, 173] on input "[EMAIL_ADDRESS][PERSON_NAME][DOMAIN_NAME]" at bounding box center [111, 177] width 53 height 8
drag, startPoint x: 127, startPoint y: 170, endPoint x: 87, endPoint y: 172, distance: 40.4
click at [87, 173] on input "[EMAIL_ADDRESS][PERSON_NAME][DOMAIN_NAME]" at bounding box center [111, 177] width 53 height 8
drag, startPoint x: 180, startPoint y: 173, endPoint x: 149, endPoint y: 170, distance: 31.7
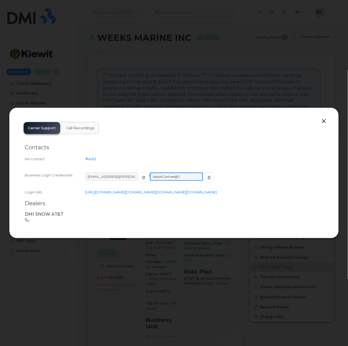
click at [150, 173] on input "rabbitCartree@1" at bounding box center [176, 177] width 53 height 8
click at [151, 175] on div "rabbitCartree@1" at bounding box center [182, 180] width 64 height 15
click at [150, 173] on input "rabbitCartree@1" at bounding box center [176, 177] width 53 height 8
drag, startPoint x: 149, startPoint y: 170, endPoint x: 175, endPoint y: 172, distance: 26.4
click at [175, 173] on input "rabbitCartree@1" at bounding box center [176, 177] width 53 height 8
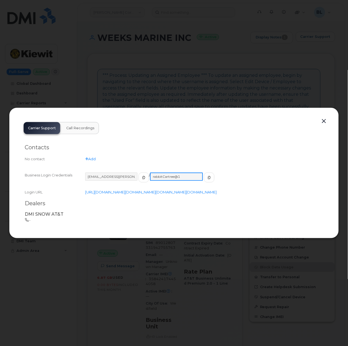
click at [175, 173] on input "rabbitCartree@1" at bounding box center [176, 177] width 53 height 8
drag, startPoint x: 178, startPoint y: 170, endPoint x: 148, endPoint y: 172, distance: 30.2
click at [150, 173] on input "rabbitCartree@1" at bounding box center [176, 177] width 53 height 8
drag, startPoint x: 245, startPoint y: 129, endPoint x: 296, endPoint y: 120, distance: 51.5
click at [245, 134] on div "Contacts No contact Add Business Login Credentials [SECURITY_DATA][PERSON_NAME]…" at bounding box center [173, 181] width 309 height 94
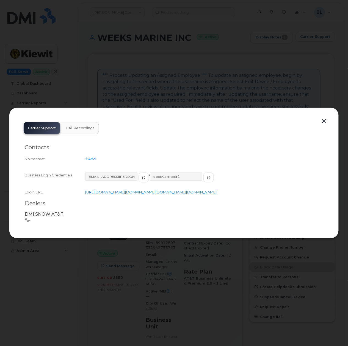
click at [321, 118] on button "button" at bounding box center [324, 122] width 8 height 8
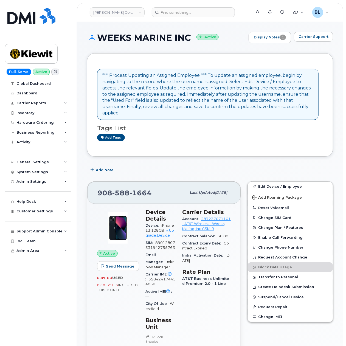
click at [122, 193] on span "588" at bounding box center [120, 193] width 17 height 8
copy span "[PHONE_NUMBER]"
click at [121, 191] on span "588" at bounding box center [120, 193] width 17 height 8
click at [124, 195] on span "588" at bounding box center [120, 193] width 17 height 8
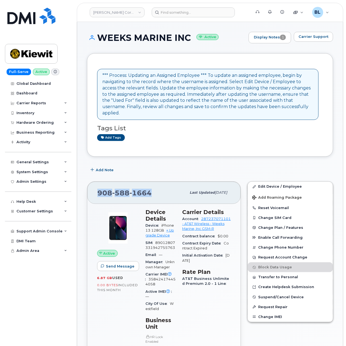
click at [124, 195] on span "588" at bounding box center [120, 193] width 17 height 8
copy span "[PHONE_NUMBER]"
click at [129, 194] on span "588" at bounding box center [120, 193] width 17 height 8
copy span "[PHONE_NUMBER]"
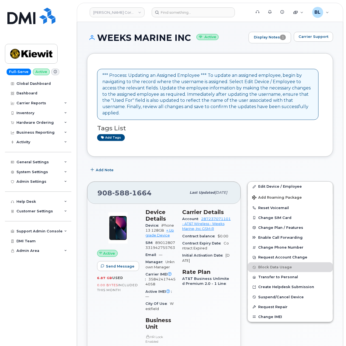
click at [160, 281] on span "358424174454058" at bounding box center [161, 281] width 30 height 9
copy span "358424174454058"
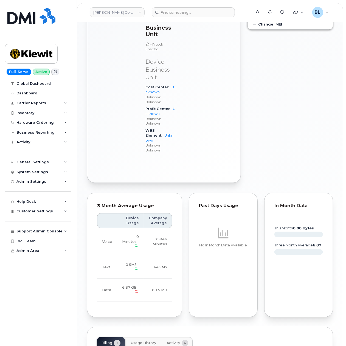
scroll to position [360, 0]
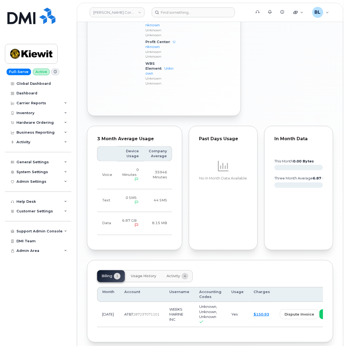
click at [166, 270] on button "Activity 4" at bounding box center [177, 276] width 30 height 12
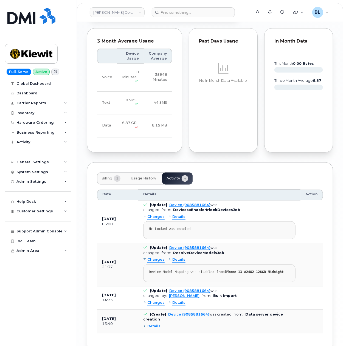
scroll to position [67, 0]
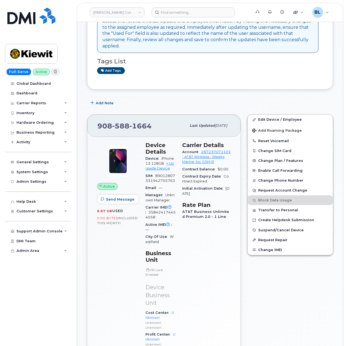
click at [158, 176] on span "89012807331942755763" at bounding box center [161, 178] width 30 height 9
drag, startPoint x: 157, startPoint y: 176, endPoint x: 168, endPoint y: 182, distance: 12.5
click at [168, 182] on div "SIM 89012807331942755763" at bounding box center [161, 178] width 30 height 12
copy span "89012807331942755763"
drag, startPoint x: 176, startPoint y: 208, endPoint x: 175, endPoint y: 216, distance: 7.7
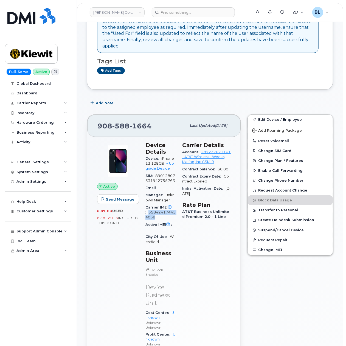
click at [175, 216] on div "Carrier IMEI Carrier IMEI is reported during the last billing cycle or change o…" at bounding box center [161, 212] width 30 height 17
copy span "358424174454058"
drag, startPoint x: 188, startPoint y: 107, endPoint x: 155, endPoint y: 0, distance: 111.6
click at [188, 107] on div "Add Note" at bounding box center [210, 103] width 246 height 10
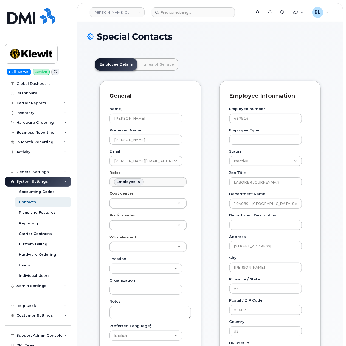
scroll to position [16, 0]
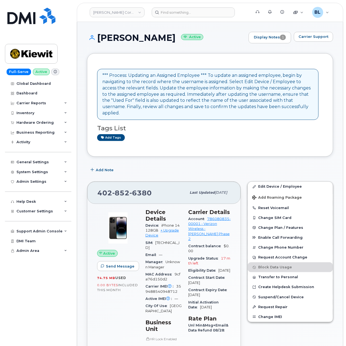
scroll to position [98, 0]
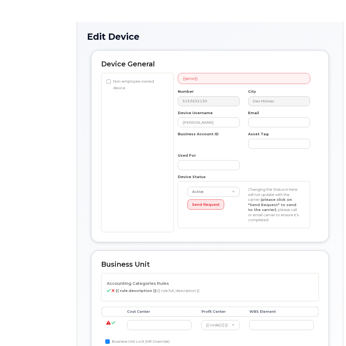
select select "29584743"
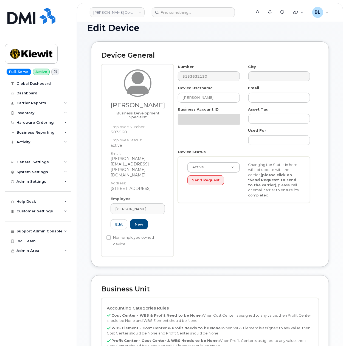
scroll to position [195, 0]
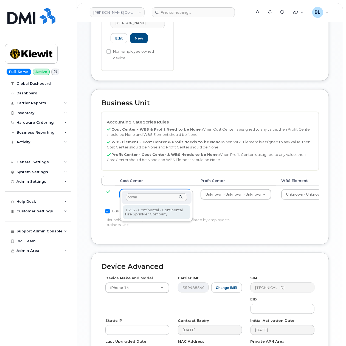
type input "contin"
type input "35235218"
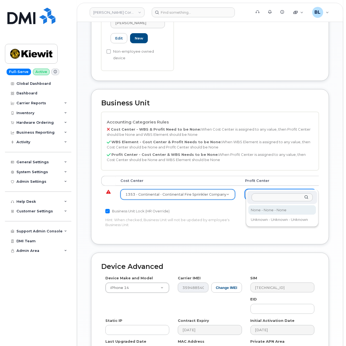
select select "29629357"
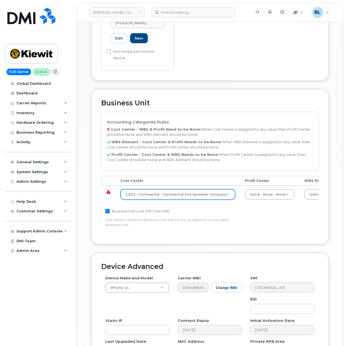
drag, startPoint x: 230, startPoint y: 216, endPoint x: 319, endPoint y: 213, distance: 89.6
drag, startPoint x: 231, startPoint y: 154, endPoint x: 248, endPoint y: 168, distance: 22.0
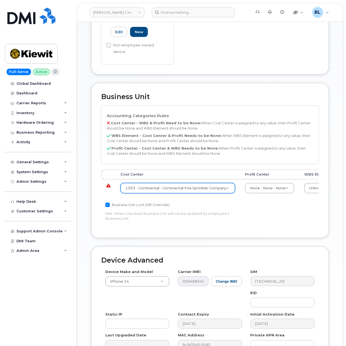
drag, startPoint x: 241, startPoint y: 166, endPoint x: 345, endPoint y: 180, distance: 105.2
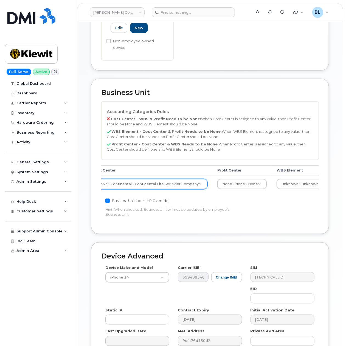
scroll to position [0, 64]
drag, startPoint x: 269, startPoint y: 170, endPoint x: 269, endPoint y: 177, distance: 7.1
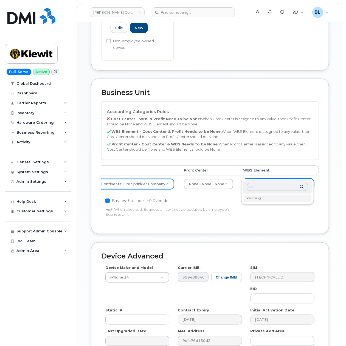
type input "none"
type input "29699477"
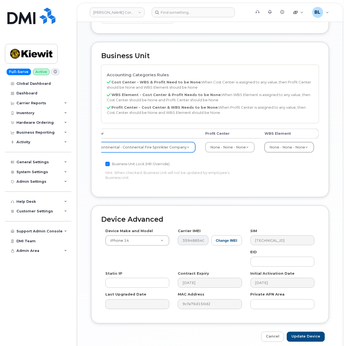
scroll to position [258, 0]
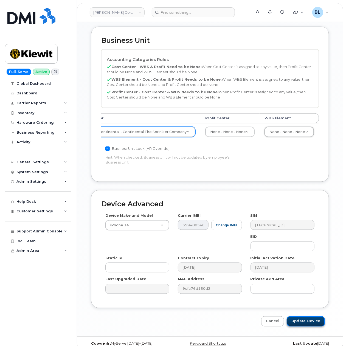
click at [303, 317] on input "Update Device" at bounding box center [306, 322] width 38 height 10
type input "Saving..."
